Goal: Obtain resource: Download file/media

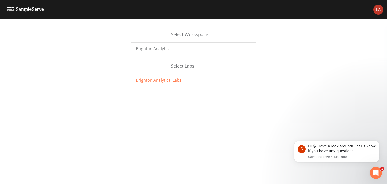
click at [167, 80] on span "Brighton Analytical Labs" at bounding box center [159, 80] width 46 height 6
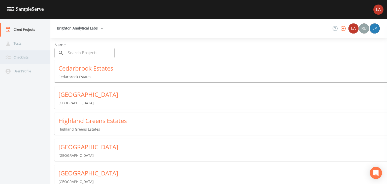
click at [25, 60] on div "Checklists" at bounding box center [22, 57] width 45 height 14
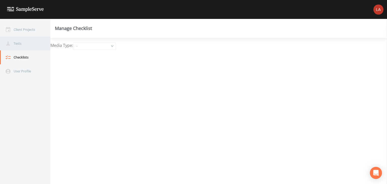
click at [27, 39] on div "Tests" at bounding box center [22, 44] width 45 height 14
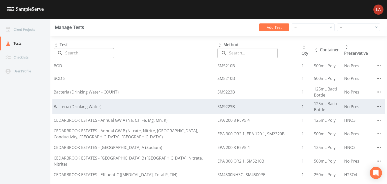
click at [97, 106] on div "Bacteria (Drinking Water)" at bounding box center [134, 107] width 161 height 6
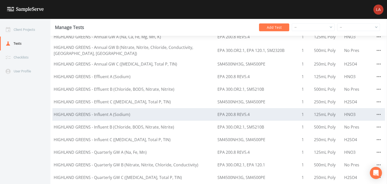
scroll to position [227, 0]
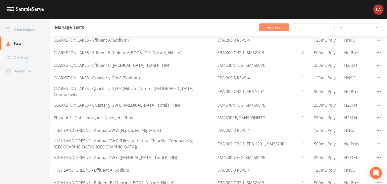
click at [267, 28] on button "Add Test" at bounding box center [274, 27] width 30 height 8
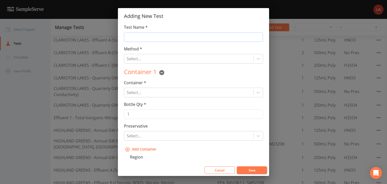
click at [194, 40] on input "Test Name *" at bounding box center [193, 37] width 139 height 10
type input "Fecal Coliform"
click at [222, 169] on button "Cancel" at bounding box center [220, 170] width 30 height 8
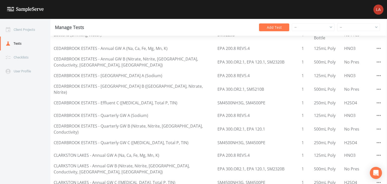
scroll to position [0, 0]
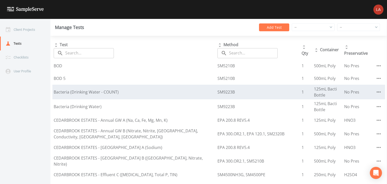
click at [101, 93] on div "Bacteria (Drinking Water - COUNT)" at bounding box center [134, 92] width 161 height 6
click at [378, 90] on icon "button" at bounding box center [379, 92] width 6 height 6
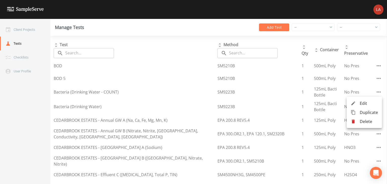
click at [370, 111] on span "Duplicate" at bounding box center [369, 112] width 18 height 6
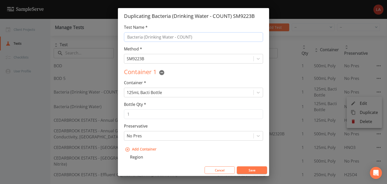
click at [160, 41] on input "Bacteria (Drinking Water - COUNT)" at bounding box center [193, 37] width 139 height 10
drag, startPoint x: 196, startPoint y: 36, endPoint x: 31, endPoint y: 58, distance: 165.9
click at [31, 58] on div "Duplicating Bacteria (Drinking Water - COUNT) SM9223B Test Name * Bacteria (Dri…" at bounding box center [193, 92] width 387 height 184
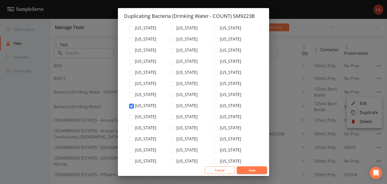
scroll to position [1730, 0]
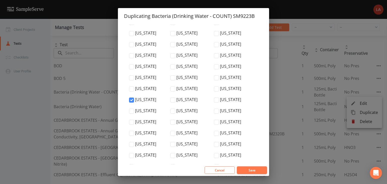
type input "Fecal Coliform (Liquid)"
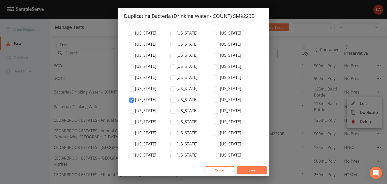
checkbox input "true"
drag, startPoint x: 181, startPoint y: 140, endPoint x: 189, endPoint y: 141, distance: 8.4
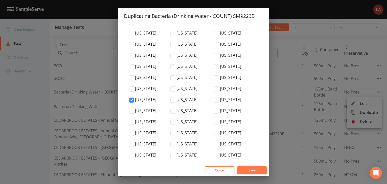
checkbox input "true"
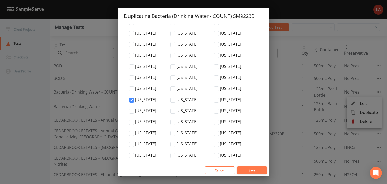
checkbox input "true"
click at [248, 171] on button "Save" at bounding box center [252, 170] width 30 height 8
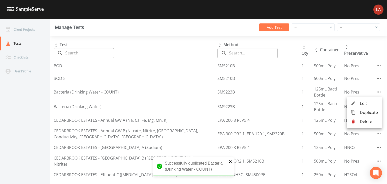
click at [230, 159] on icon "close" at bounding box center [231, 161] width 4 height 4
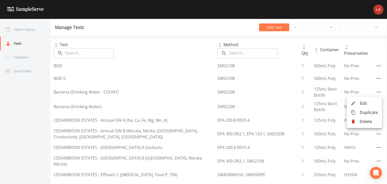
click at [51, 127] on div at bounding box center [193, 92] width 387 height 184
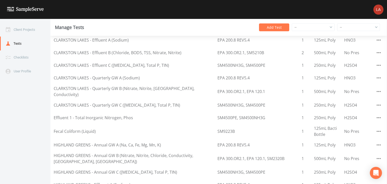
scroll to position [277, 0]
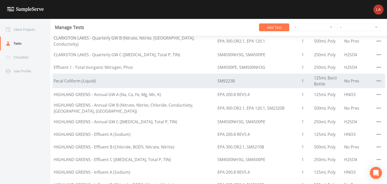
click at [377, 80] on button "button" at bounding box center [379, 81] width 10 height 10
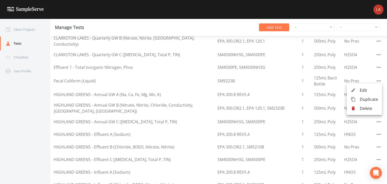
drag, startPoint x: 46, startPoint y: 119, endPoint x: 51, endPoint y: 120, distance: 5.7
click at [47, 120] on div at bounding box center [193, 92] width 387 height 184
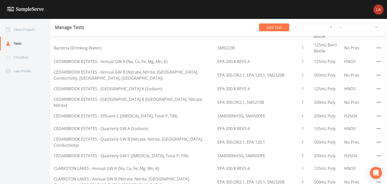
scroll to position [0, 0]
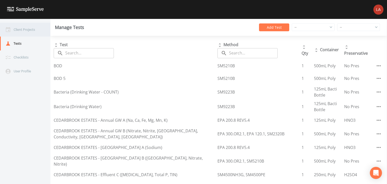
click at [25, 28] on div "Client Projects" at bounding box center [22, 30] width 45 height 14
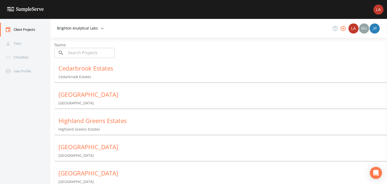
click at [92, 95] on div "[GEOGRAPHIC_DATA]" at bounding box center [222, 94] width 328 height 8
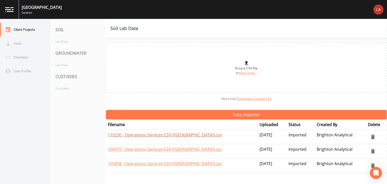
click at [162, 135] on link "110230 - Operations Services CSV ([GEOGRAPHIC_DATA]).csv" at bounding box center [165, 135] width 114 height 6
click at [80, 64] on div "Lab Data" at bounding box center [75, 64] width 50 height 9
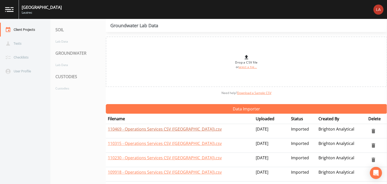
click at [166, 128] on link "110469 - Operations Services CSV ([GEOGRAPHIC_DATA]).csv" at bounding box center [165, 129] width 114 height 6
click at [69, 89] on div "Custodies" at bounding box center [75, 88] width 50 height 9
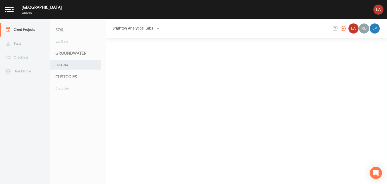
click at [71, 65] on div "Lab Data" at bounding box center [75, 64] width 50 height 9
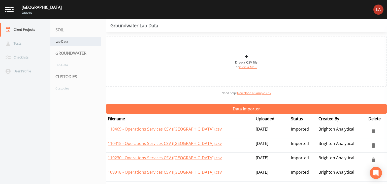
click at [78, 44] on div "Lab Data" at bounding box center [75, 41] width 50 height 9
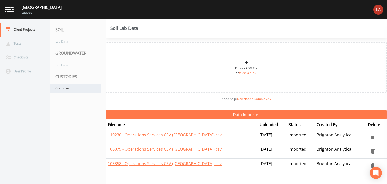
click at [88, 88] on div "Custodies" at bounding box center [75, 88] width 50 height 9
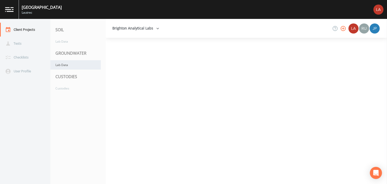
click at [84, 65] on div "Lab Data" at bounding box center [75, 64] width 50 height 9
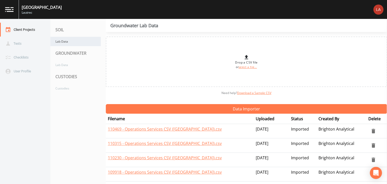
click at [82, 39] on div "Lab Data" at bounding box center [75, 41] width 50 height 9
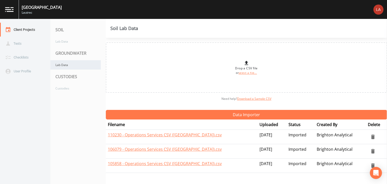
click at [86, 64] on div "Lab Data" at bounding box center [75, 64] width 50 height 9
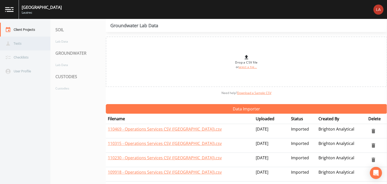
click at [27, 39] on div "Tests" at bounding box center [22, 44] width 45 height 14
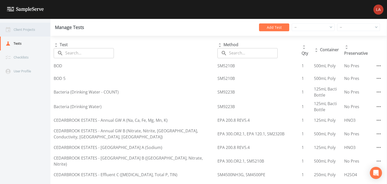
click at [24, 32] on div "Client Projects" at bounding box center [22, 30] width 45 height 14
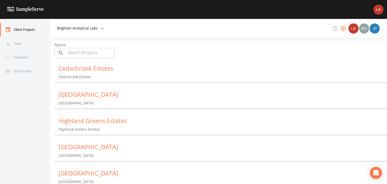
click at [90, 94] on div "[GEOGRAPHIC_DATA]" at bounding box center [222, 94] width 328 height 8
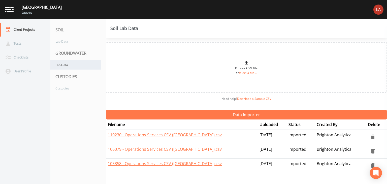
click at [74, 64] on div "Lab Data" at bounding box center [75, 64] width 50 height 9
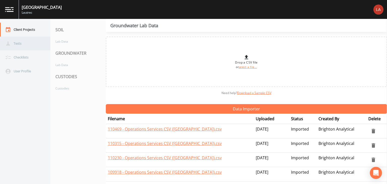
click at [37, 45] on div "Tests" at bounding box center [22, 44] width 45 height 14
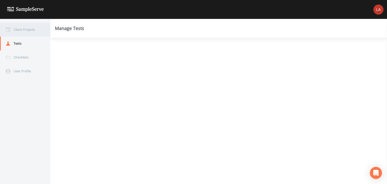
click at [30, 31] on div "Client Projects" at bounding box center [22, 30] width 45 height 14
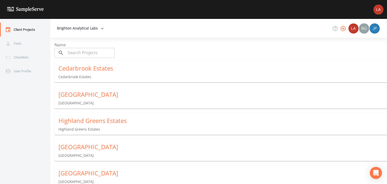
click at [13, 8] on img at bounding box center [25, 9] width 37 height 5
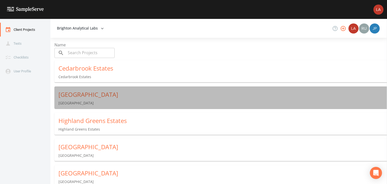
click at [83, 96] on div "[GEOGRAPHIC_DATA]" at bounding box center [222, 94] width 328 height 8
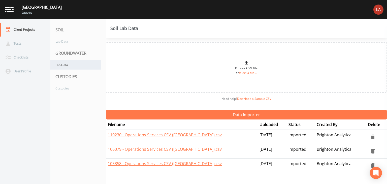
click at [80, 64] on div "Lab Data" at bounding box center [75, 64] width 50 height 9
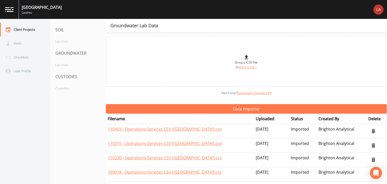
click at [14, 9] on link at bounding box center [9, 9] width 19 height 19
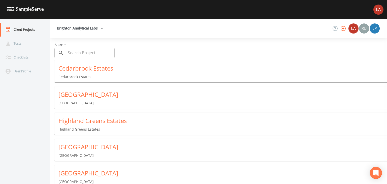
click at [92, 98] on div "Clarkston Lakes Clarkston Lakes" at bounding box center [222, 97] width 337 height 23
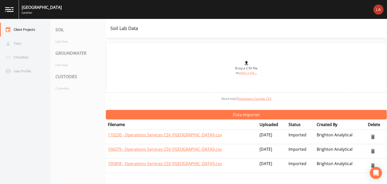
click at [13, 17] on link at bounding box center [9, 9] width 19 height 19
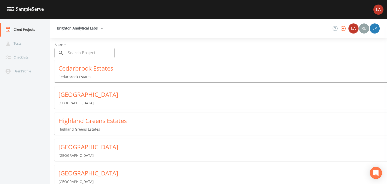
click at [92, 76] on p "Cedarbrook Estates" at bounding box center [222, 76] width 328 height 5
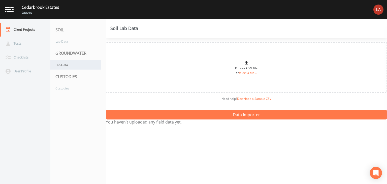
click at [68, 61] on div "Lab Data" at bounding box center [75, 64] width 50 height 9
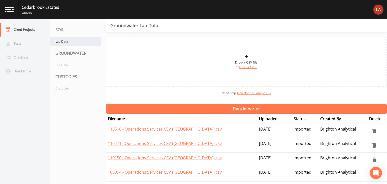
click at [62, 41] on div "Lab Data" at bounding box center [75, 41] width 50 height 9
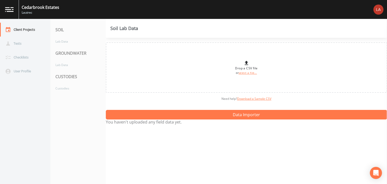
click at [13, 12] on link at bounding box center [9, 9] width 19 height 19
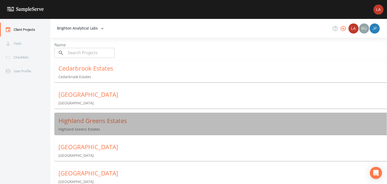
click at [109, 122] on div "Highland Greens Estates" at bounding box center [222, 121] width 328 height 8
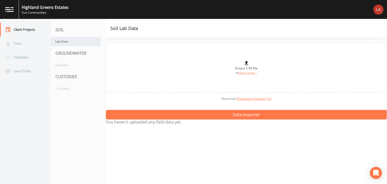
click at [64, 37] on div "Lab Data" at bounding box center [75, 41] width 50 height 9
click at [78, 64] on div "Lab Data" at bounding box center [75, 64] width 50 height 9
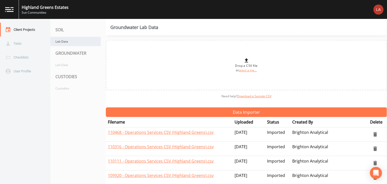
click at [67, 43] on div "Lab Data" at bounding box center [75, 41] width 50 height 9
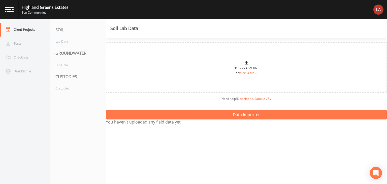
click at [15, 10] on link at bounding box center [9, 9] width 19 height 19
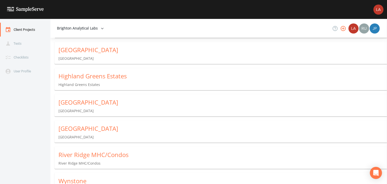
scroll to position [50, 0]
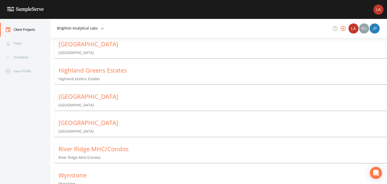
click at [97, 120] on div "Northville Crossings" at bounding box center [222, 123] width 328 height 8
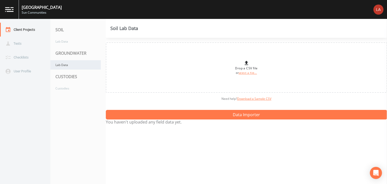
click at [62, 66] on div "Lab Data" at bounding box center [75, 64] width 50 height 9
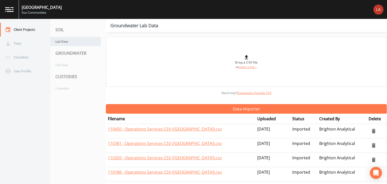
click at [61, 42] on div "Lab Data" at bounding box center [75, 41] width 50 height 9
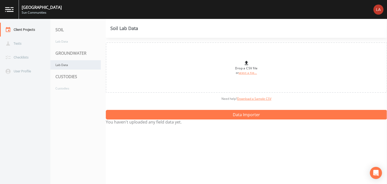
click at [73, 64] on div "Lab Data" at bounding box center [75, 64] width 50 height 9
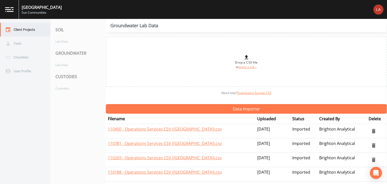
click at [22, 28] on div "Client Projects" at bounding box center [22, 30] width 45 height 14
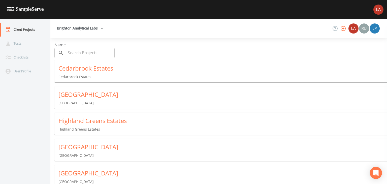
click at [86, 93] on div "[GEOGRAPHIC_DATA]" at bounding box center [222, 94] width 328 height 8
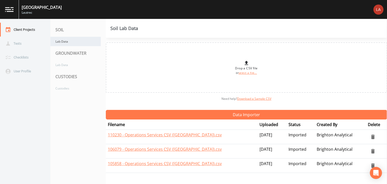
click at [73, 45] on div "Lab Data" at bounding box center [75, 41] width 50 height 9
click at [75, 67] on div "Lab Data" at bounding box center [75, 64] width 50 height 9
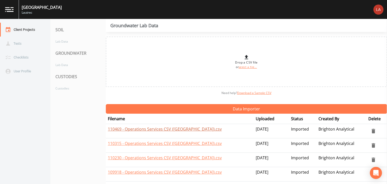
click at [183, 128] on link "110469 - Operations Services CSV ([GEOGRAPHIC_DATA]).csv" at bounding box center [165, 129] width 114 height 6
click at [76, 82] on div "CUSTODIES" at bounding box center [77, 77] width 55 height 14
click at [76, 86] on div "Custodies" at bounding box center [75, 88] width 50 height 9
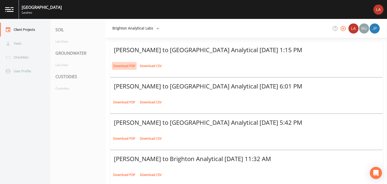
click at [131, 65] on link "Download PDF" at bounding box center [124, 66] width 25 height 8
